Goal: Navigation & Orientation: Understand site structure

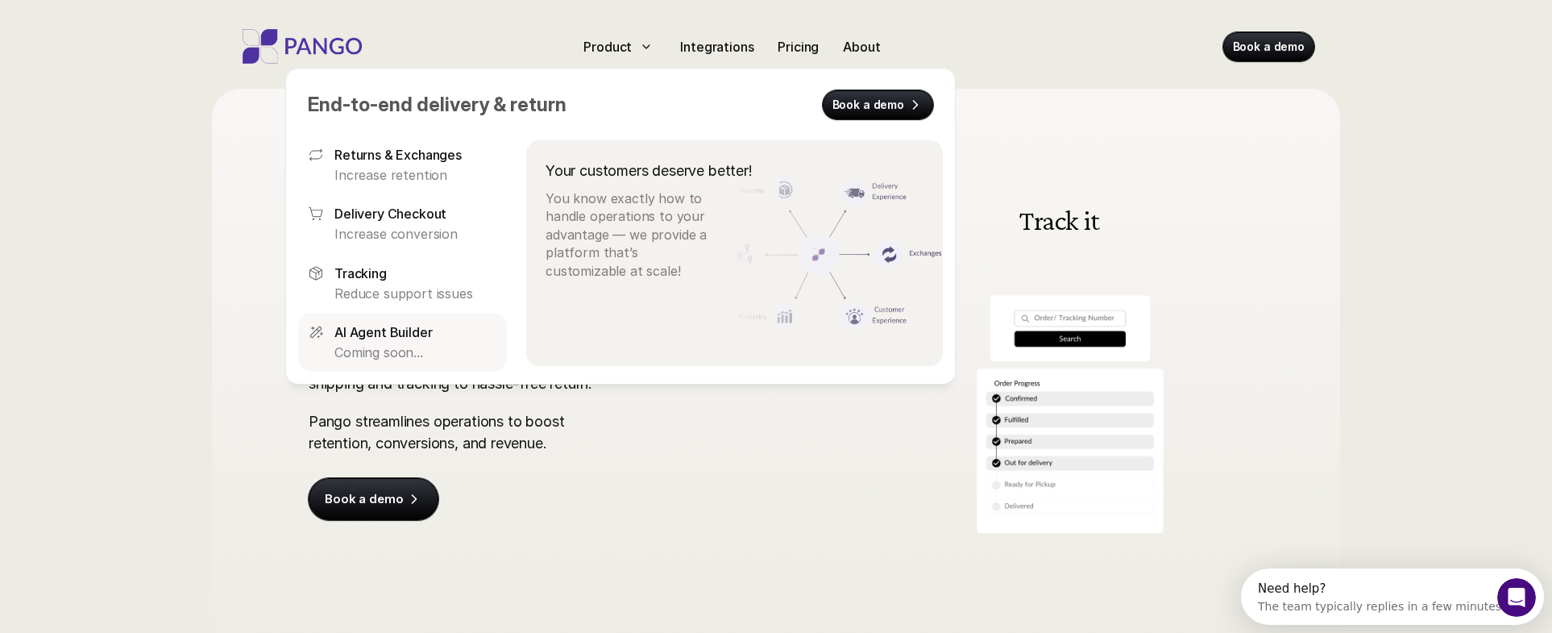
click at [401, 330] on p "AI Agent Builder" at bounding box center [383, 331] width 98 height 19
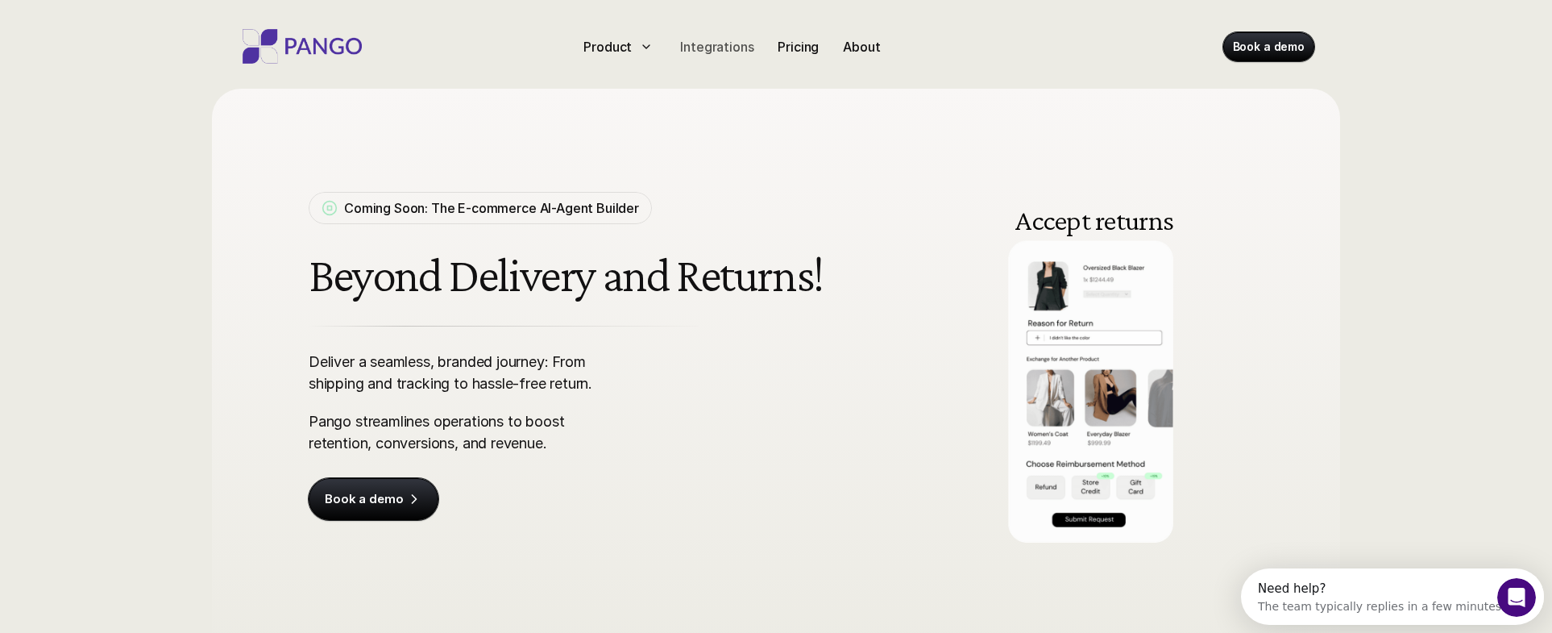
click at [720, 48] on p "Integrations" at bounding box center [716, 46] width 73 height 19
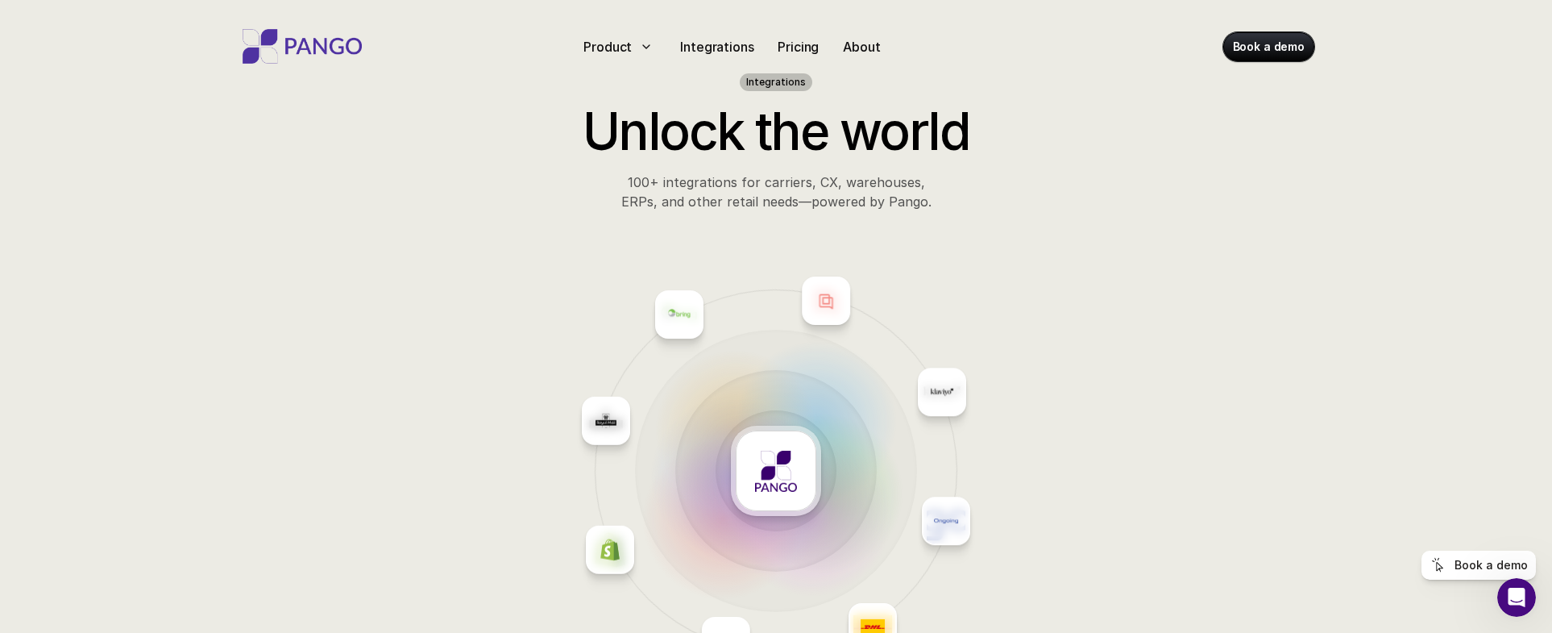
scroll to position [33, 0]
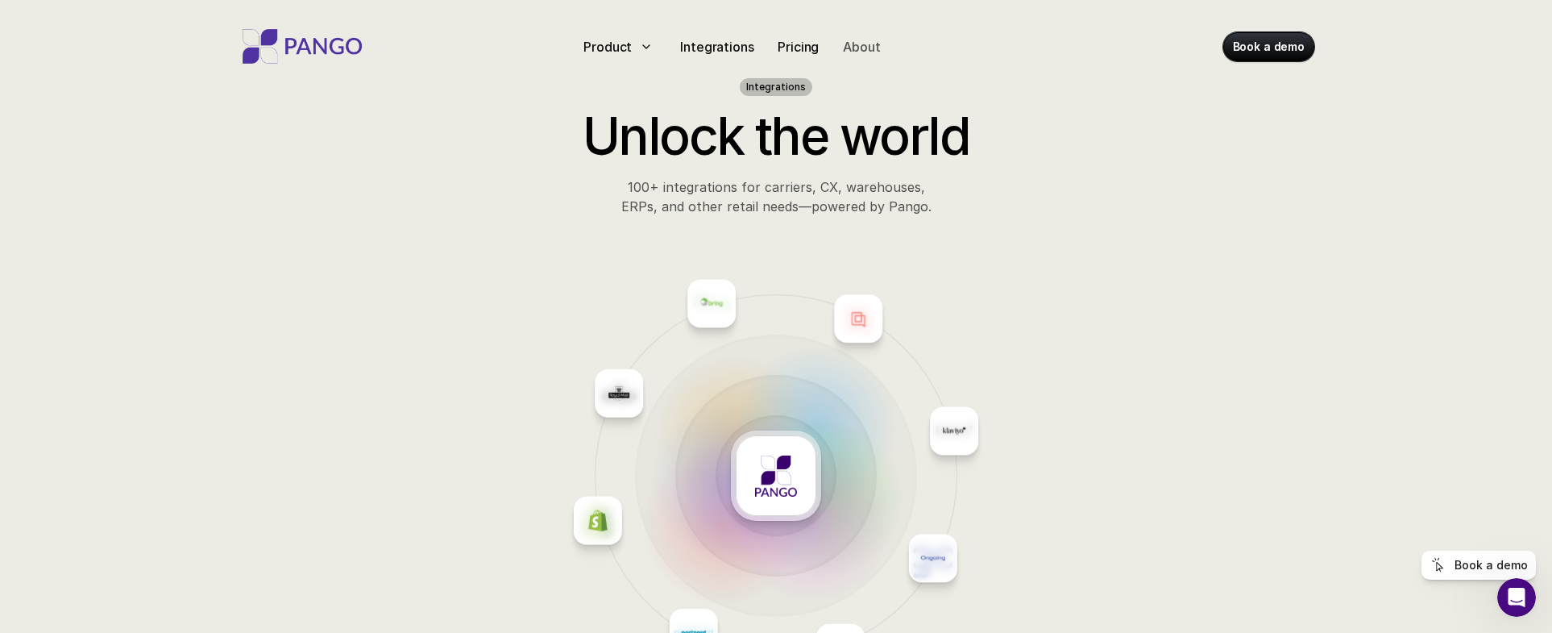
click at [862, 48] on p "About" at bounding box center [861, 46] width 37 height 19
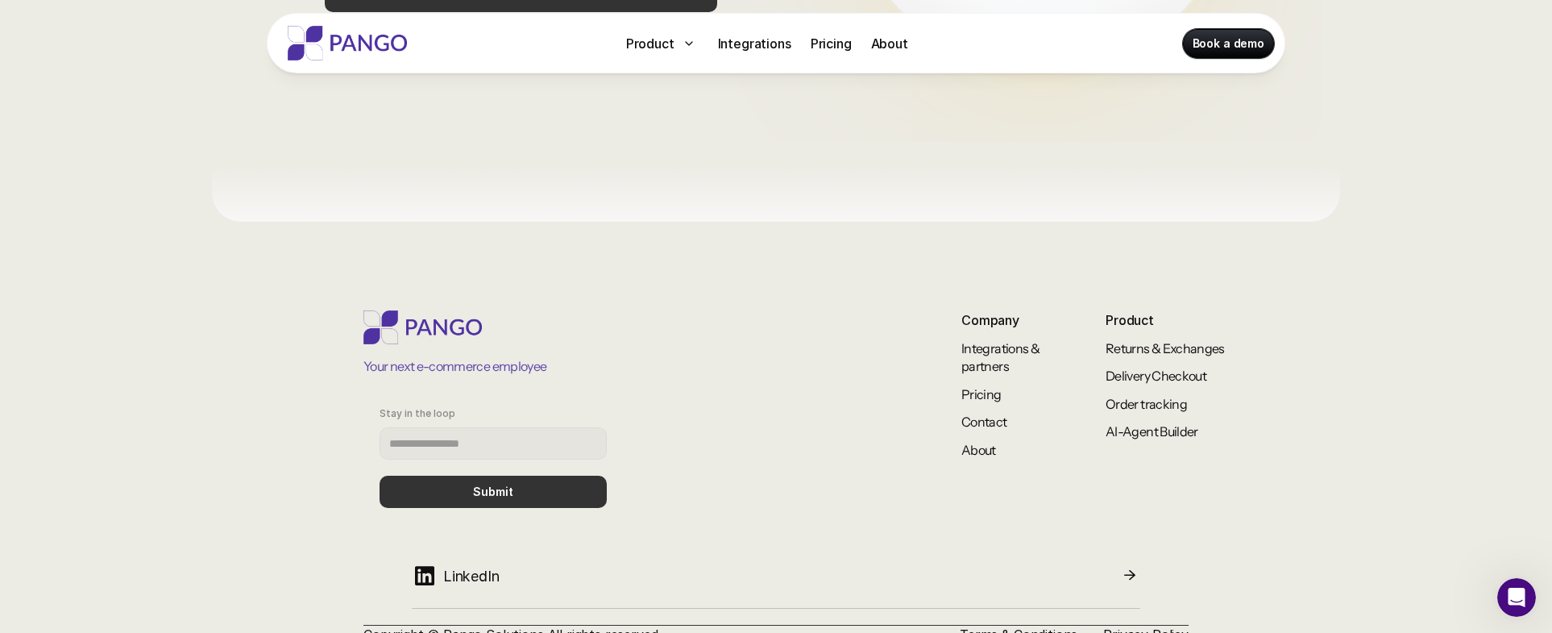
scroll to position [1451, 0]
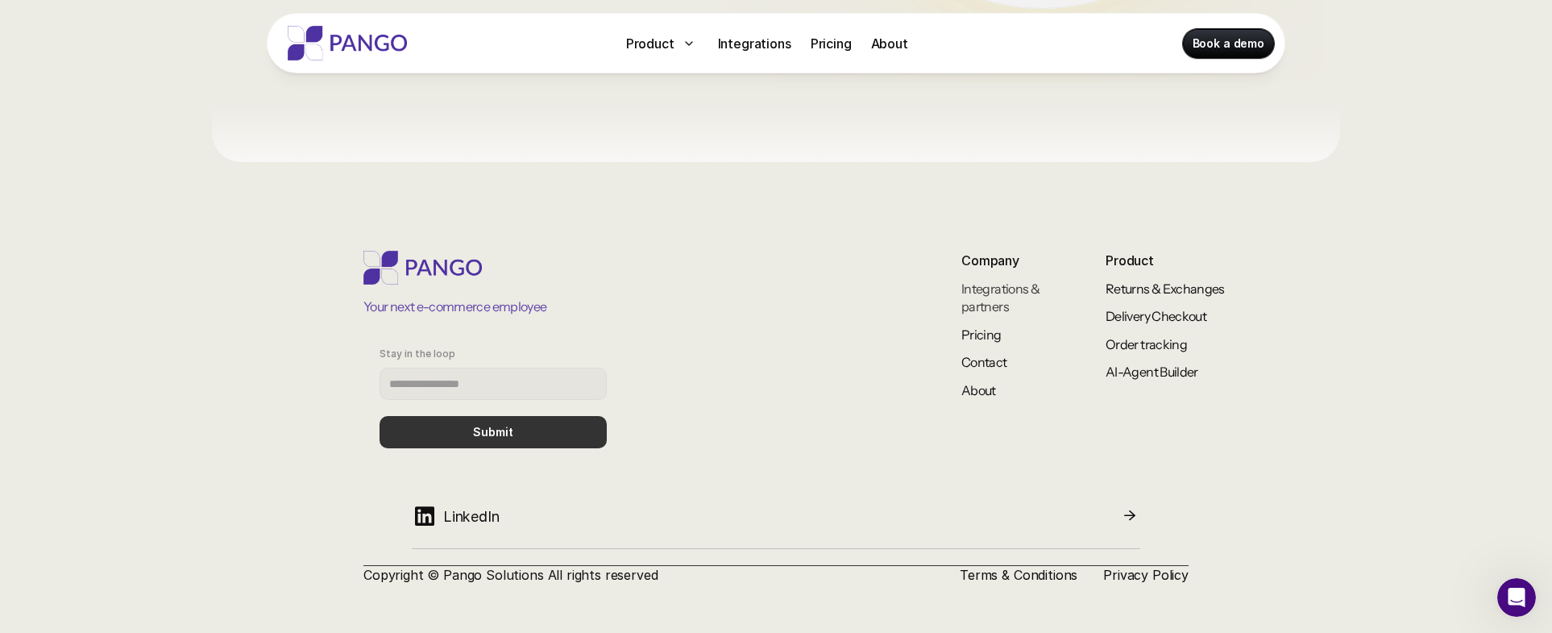
click at [990, 298] on link "Integrations & partners" at bounding box center [1001, 297] width 80 height 34
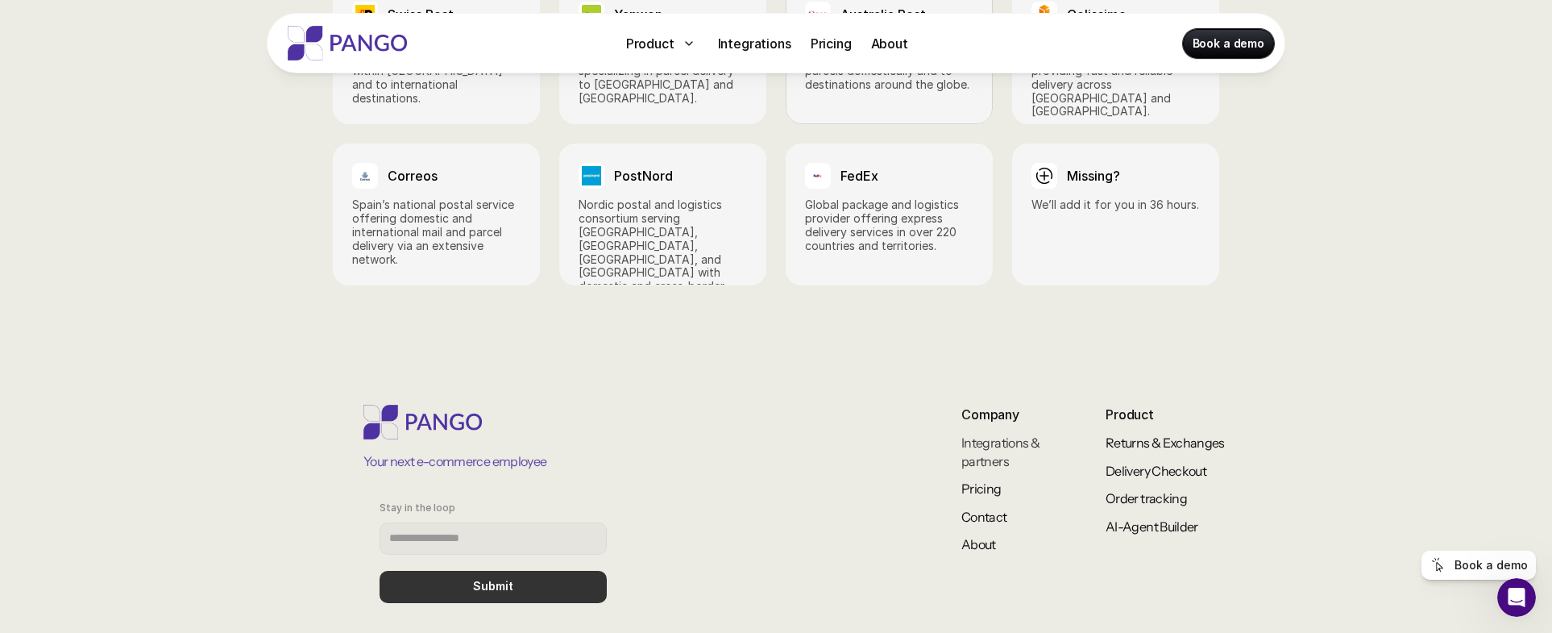
scroll to position [2632, 0]
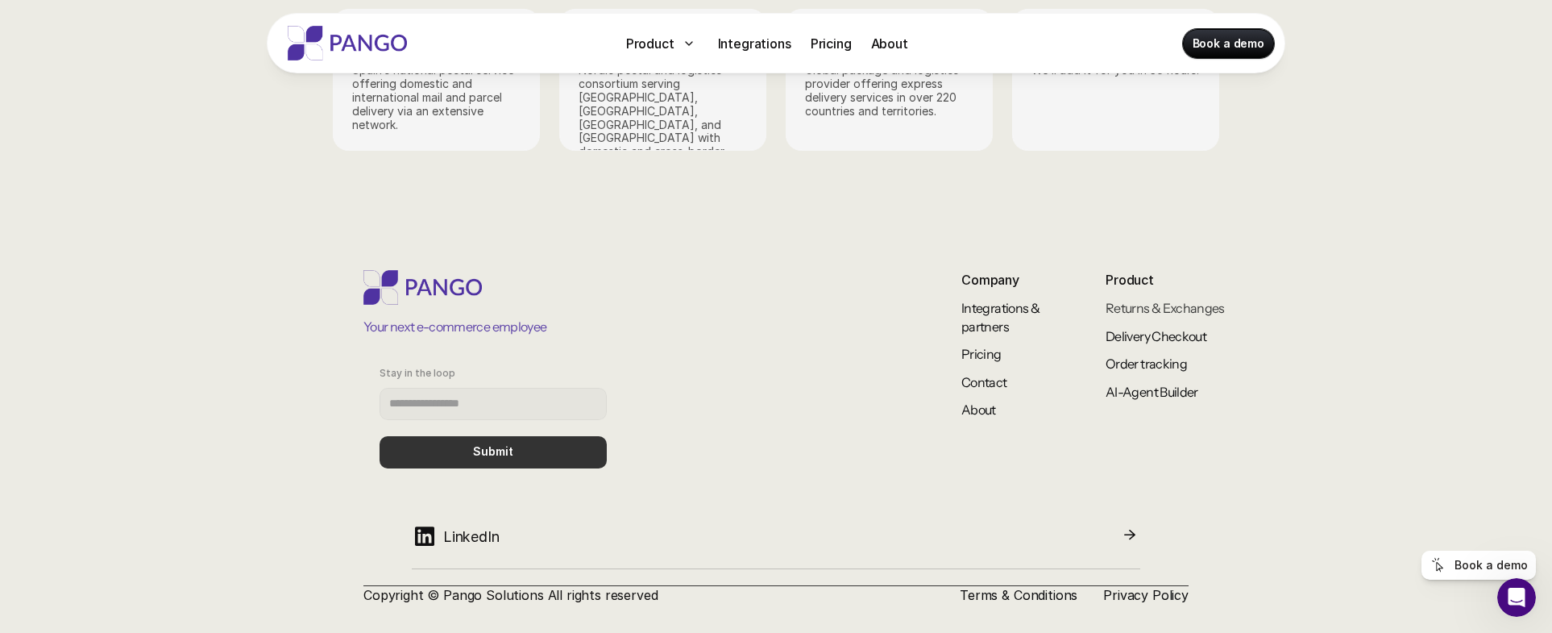
click at [1154, 300] on link "Returns & Exchanges" at bounding box center [1165, 308] width 119 height 16
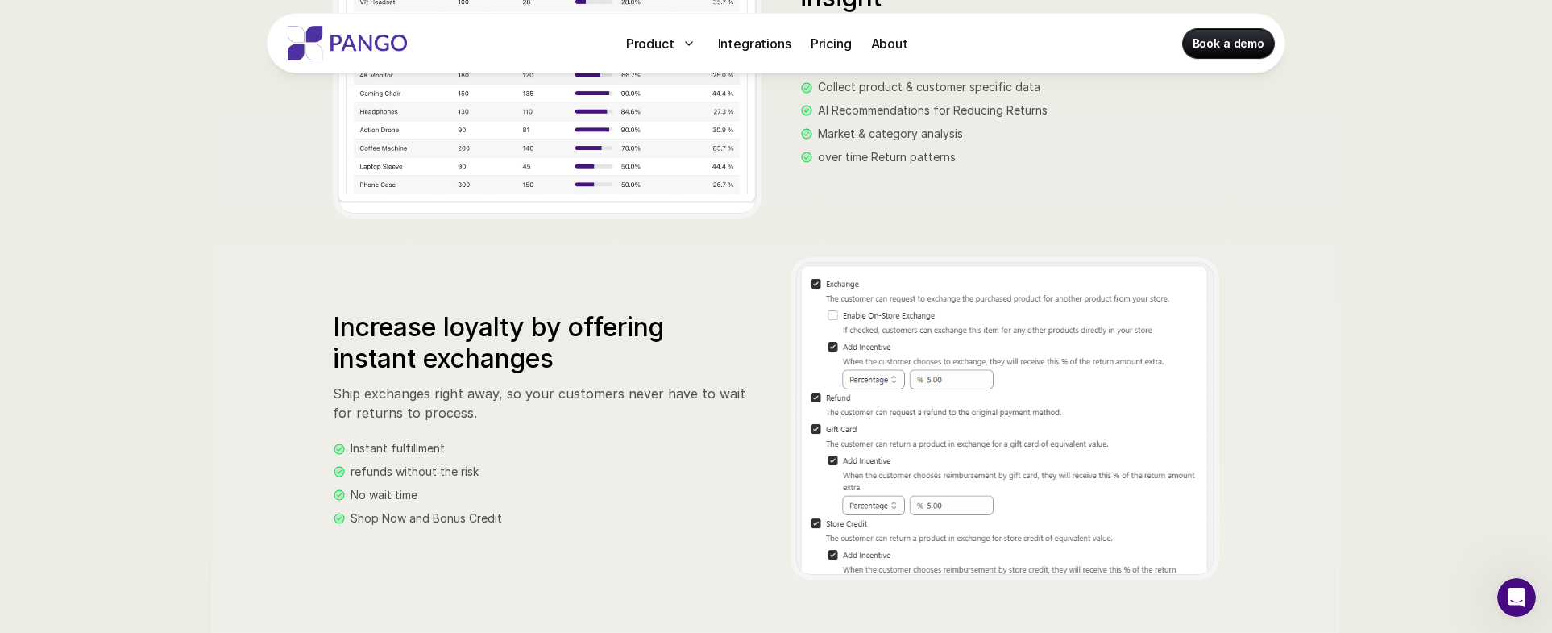
scroll to position [1792, 0]
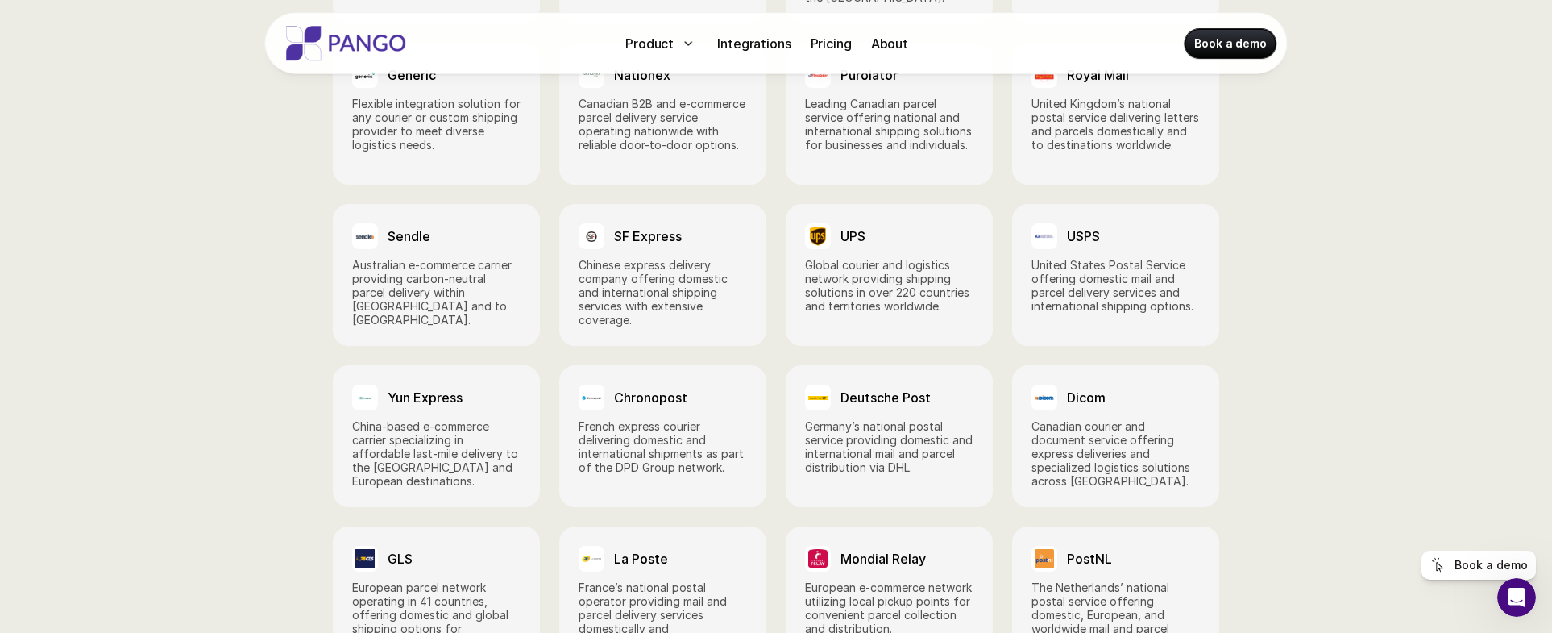
scroll to position [2632, 0]
